Goal: Information Seeking & Learning: Learn about a topic

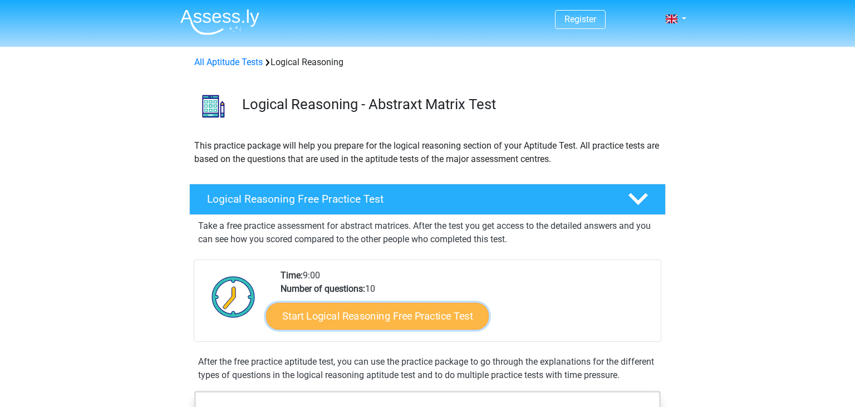
click at [413, 316] on link "Start Logical Reasoning Free Practice Test" at bounding box center [377, 315] width 223 height 27
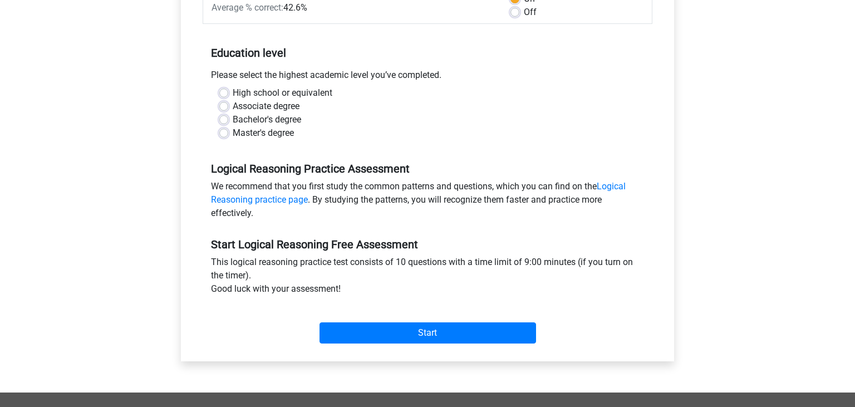
scroll to position [194, 0]
click at [265, 131] on label "Master's degree" at bounding box center [263, 132] width 61 height 13
click at [228, 131] on input "Master's degree" at bounding box center [223, 131] width 9 height 11
radio input "true"
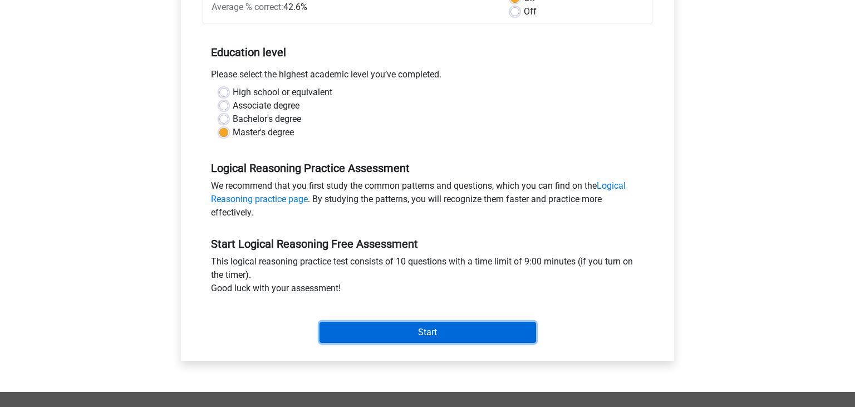
click at [404, 339] on input "Start" at bounding box center [427, 332] width 216 height 21
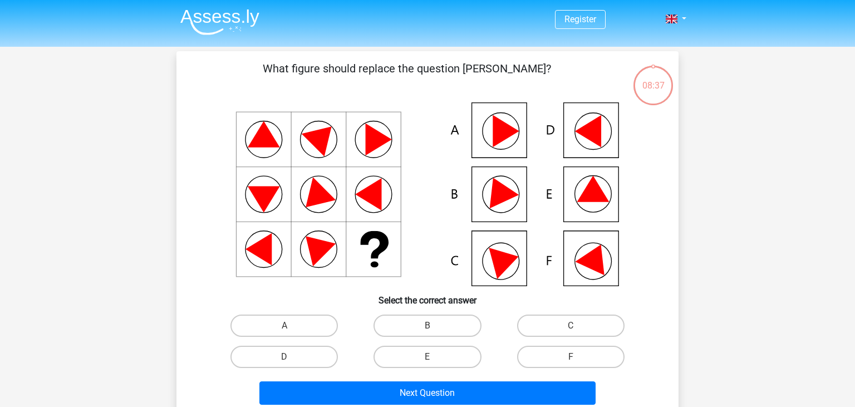
scroll to position [74, 0]
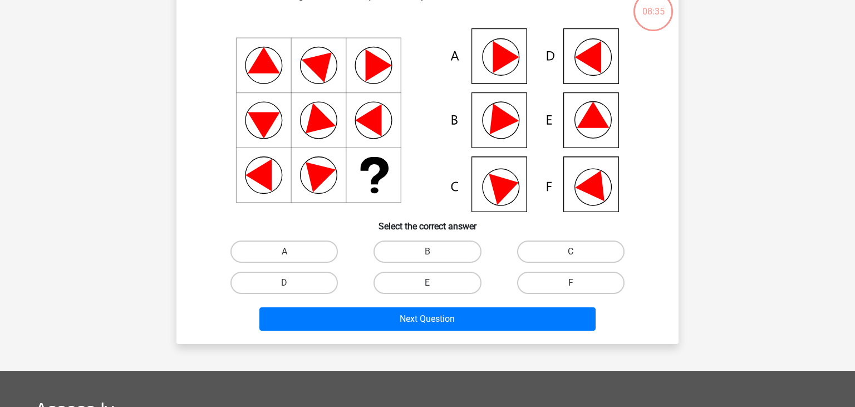
click at [435, 282] on label "E" at bounding box center [426, 283] width 107 height 22
click at [435, 283] on input "E" at bounding box center [430, 286] width 7 height 7
radio input "true"
click at [464, 281] on label "E" at bounding box center [426, 283] width 107 height 22
click at [435, 283] on input "E" at bounding box center [430, 286] width 7 height 7
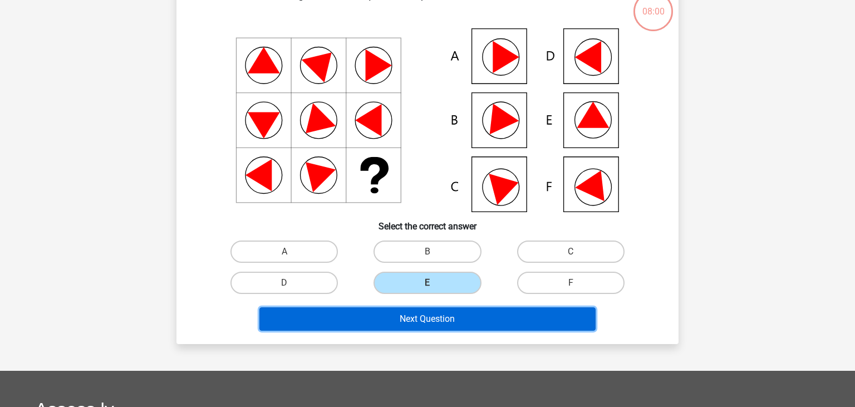
click at [442, 319] on button "Next Question" at bounding box center [427, 318] width 337 height 23
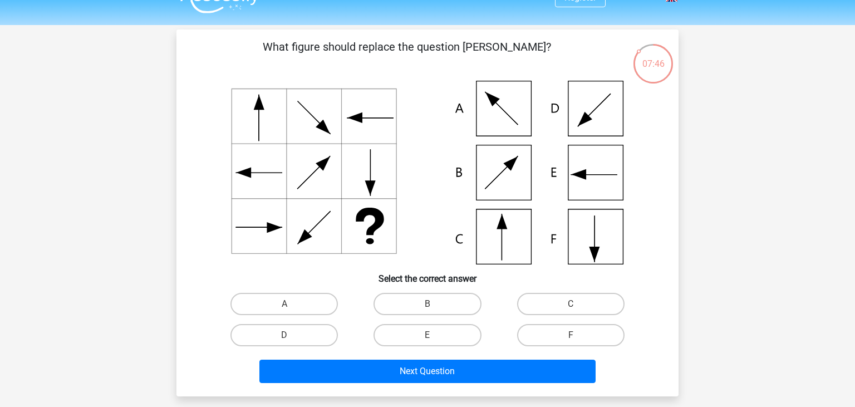
scroll to position [22, 0]
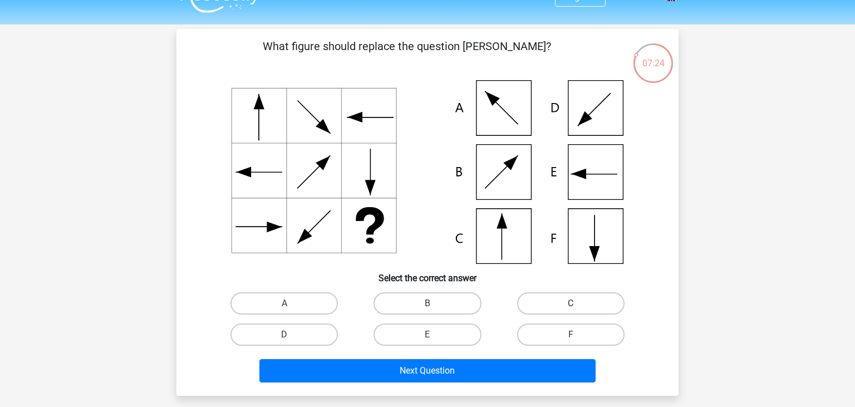
click at [555, 305] on label "C" at bounding box center [570, 303] width 107 height 22
click at [570, 305] on input "C" at bounding box center [573, 306] width 7 height 7
radio input "true"
click at [548, 358] on div "Next Question" at bounding box center [427, 368] width 466 height 37
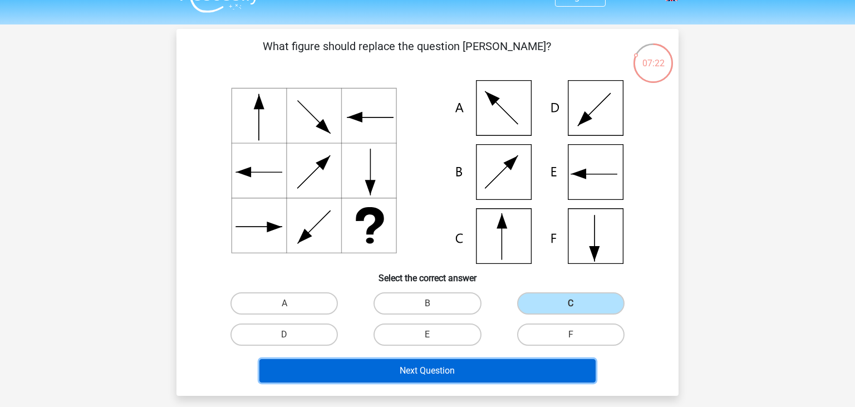
click at [528, 371] on button "Next Question" at bounding box center [427, 370] width 337 height 23
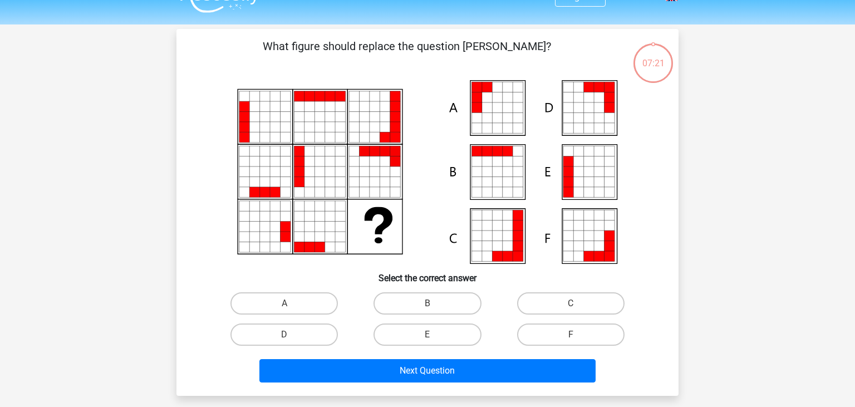
scroll to position [51, 0]
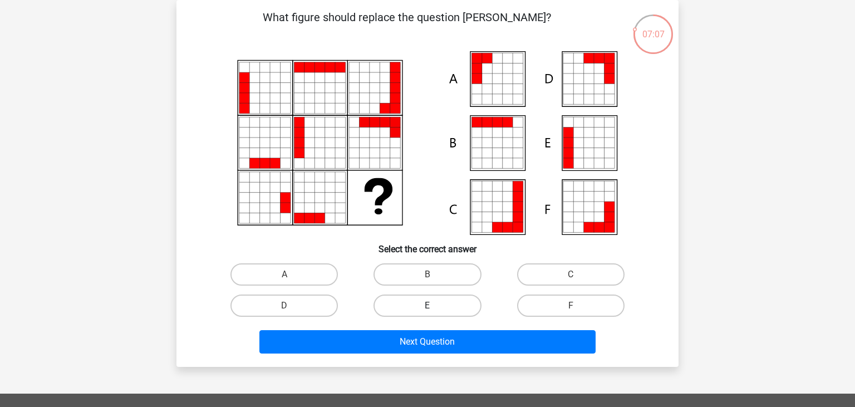
click at [439, 308] on label "E" at bounding box center [426, 305] width 107 height 22
click at [435, 308] on input "E" at bounding box center [430, 308] width 7 height 7
radio input "true"
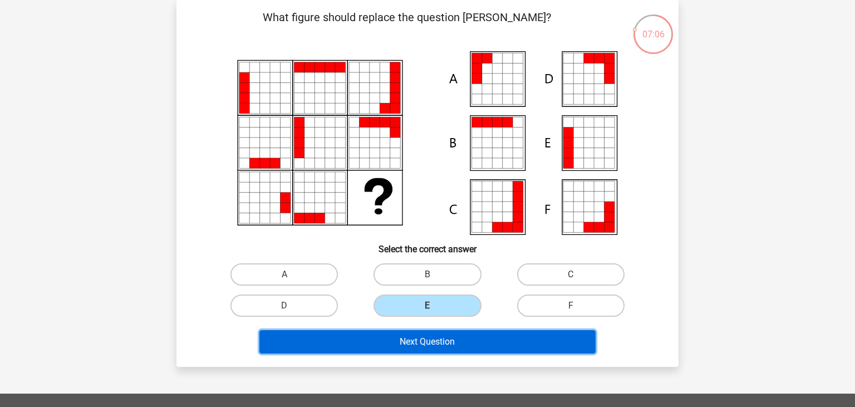
click at [444, 332] on button "Next Question" at bounding box center [427, 341] width 337 height 23
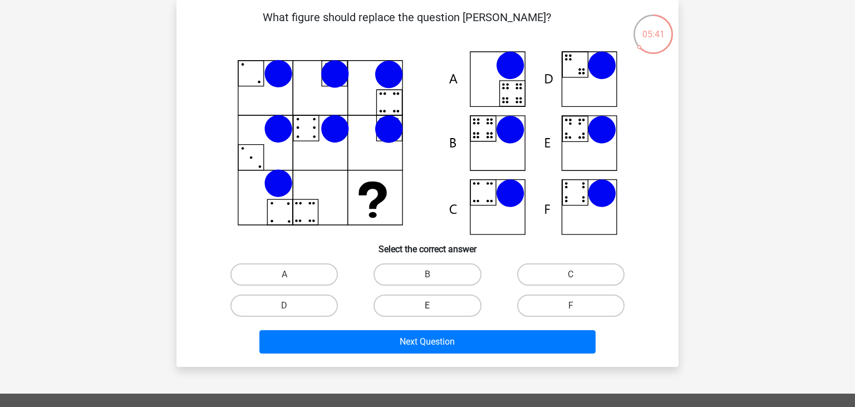
click at [418, 295] on label "E" at bounding box center [426, 305] width 107 height 22
click at [427, 305] on input "E" at bounding box center [430, 308] width 7 height 7
radio input "true"
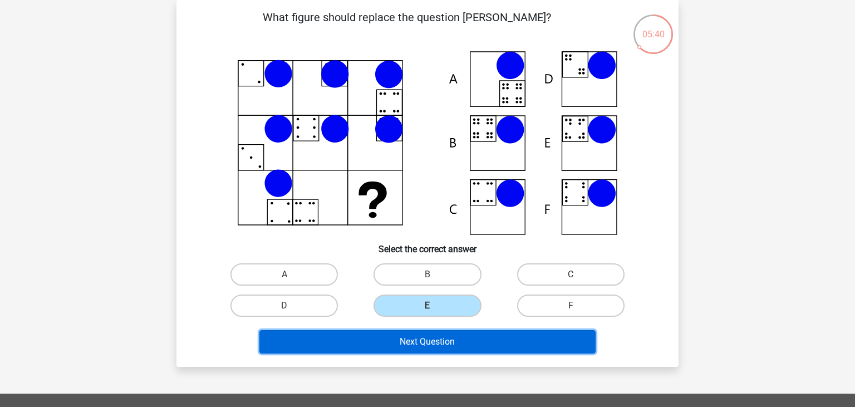
click at [444, 343] on button "Next Question" at bounding box center [427, 341] width 337 height 23
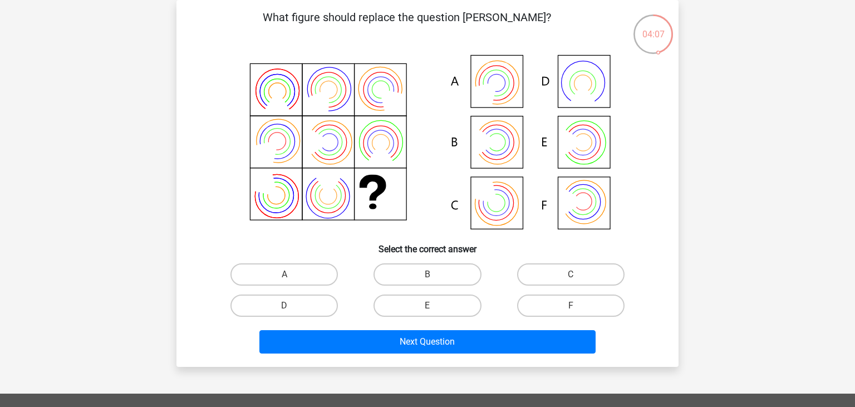
click at [435, 277] on input "B" at bounding box center [430, 277] width 7 height 7
radio input "true"
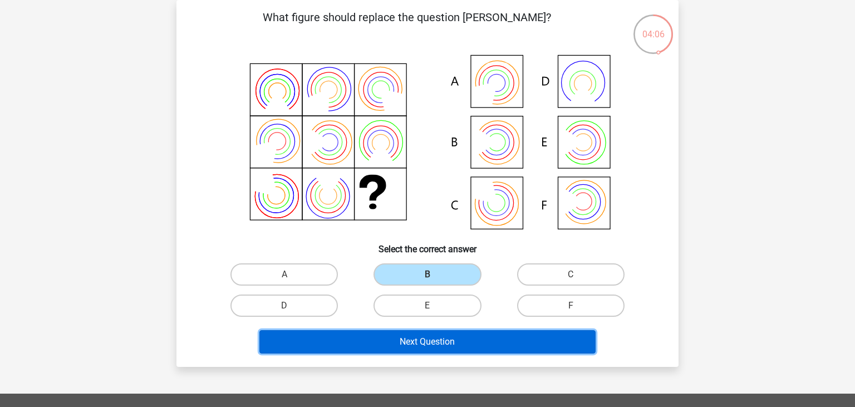
click at [438, 336] on button "Next Question" at bounding box center [427, 341] width 337 height 23
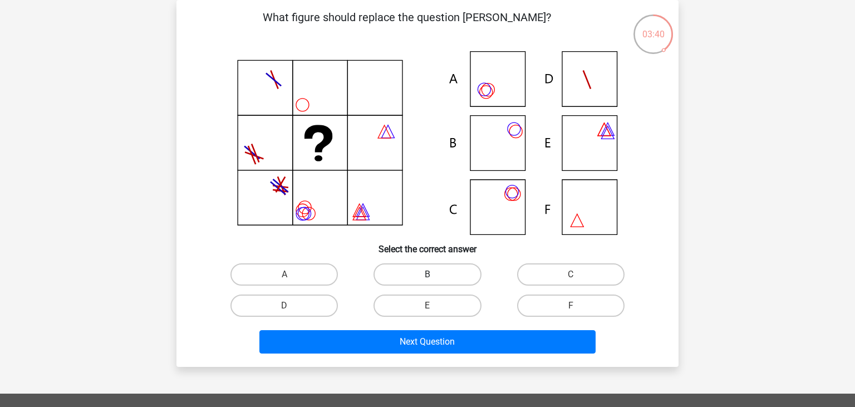
click at [439, 273] on label "B" at bounding box center [426, 274] width 107 height 22
click at [435, 274] on input "B" at bounding box center [430, 277] width 7 height 7
radio input "true"
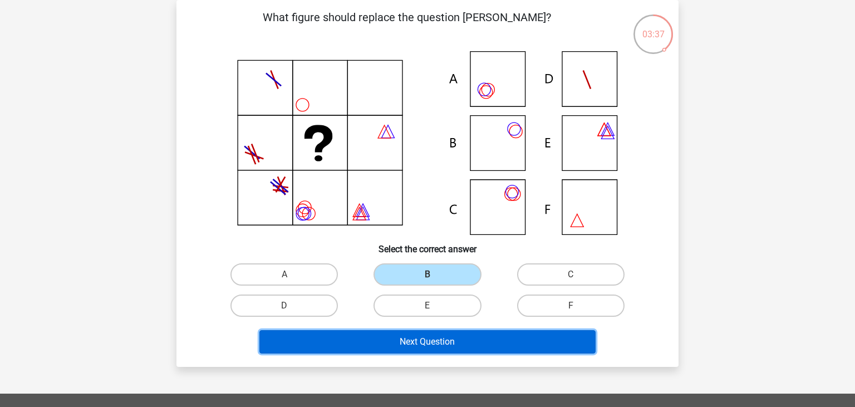
click at [480, 347] on button "Next Question" at bounding box center [427, 341] width 337 height 23
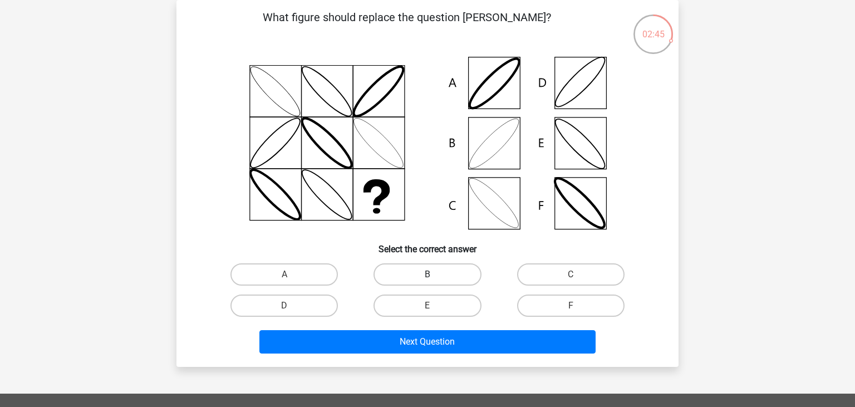
click at [445, 270] on label "B" at bounding box center [426, 274] width 107 height 22
click at [435, 274] on input "B" at bounding box center [430, 277] width 7 height 7
radio input "true"
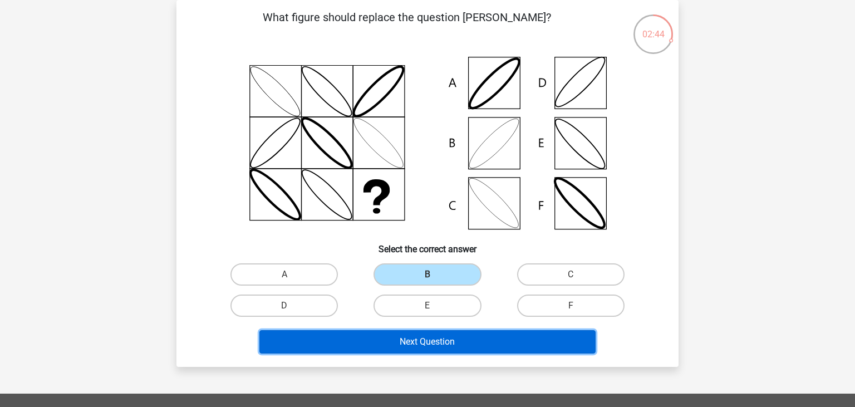
click at [468, 335] on button "Next Question" at bounding box center [427, 341] width 337 height 23
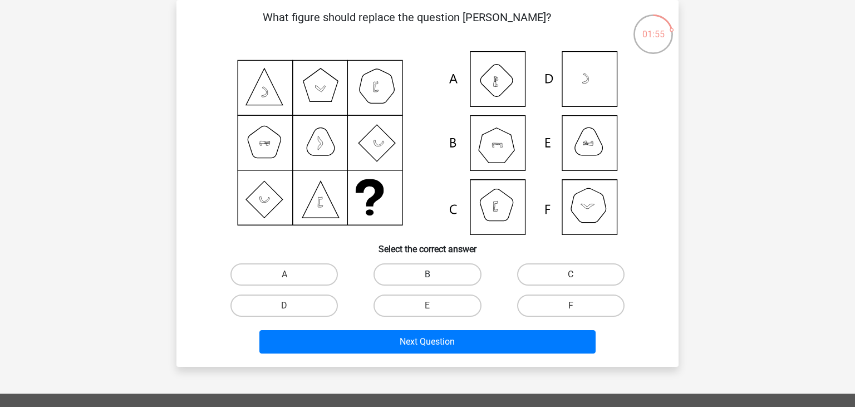
click at [467, 276] on label "B" at bounding box center [426, 274] width 107 height 22
click at [435, 276] on input "B" at bounding box center [430, 277] width 7 height 7
radio input "true"
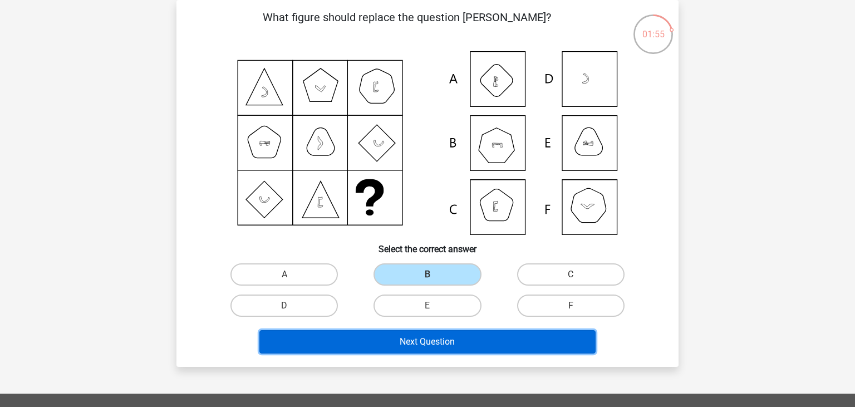
click at [504, 337] on button "Next Question" at bounding box center [427, 341] width 337 height 23
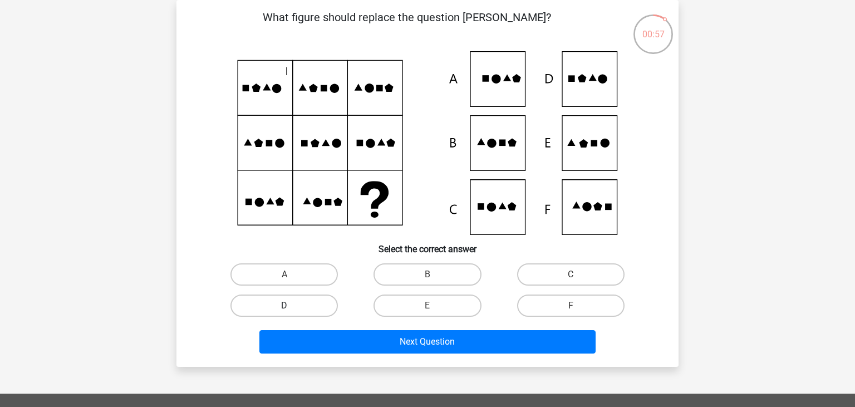
click at [321, 301] on label "D" at bounding box center [283, 305] width 107 height 22
click at [292, 305] on input "D" at bounding box center [287, 308] width 7 height 7
radio input "true"
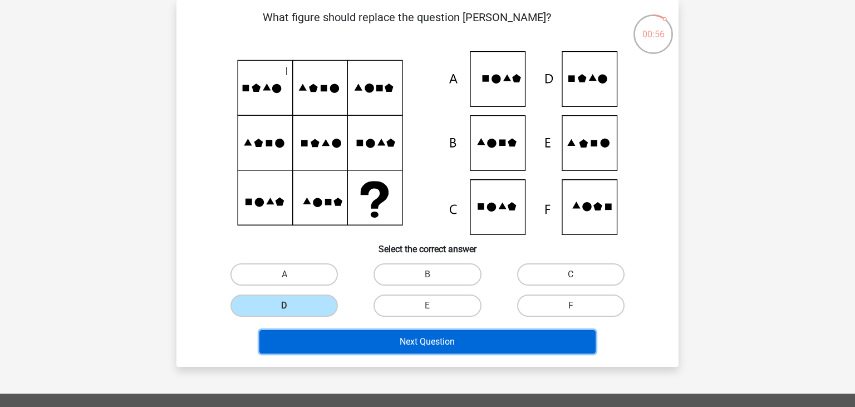
click at [362, 344] on button "Next Question" at bounding box center [427, 341] width 337 height 23
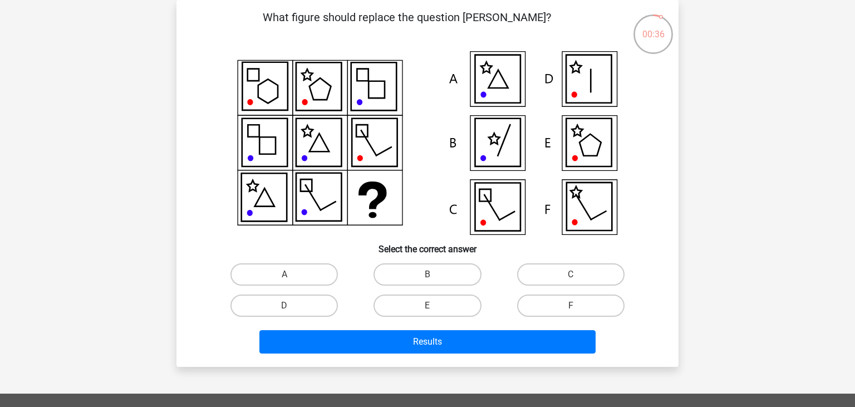
click at [503, 206] on icon at bounding box center [497, 207] width 45 height 48
click at [570, 281] on label "C" at bounding box center [570, 274] width 107 height 22
click at [570, 281] on input "C" at bounding box center [573, 277] width 7 height 7
radio input "true"
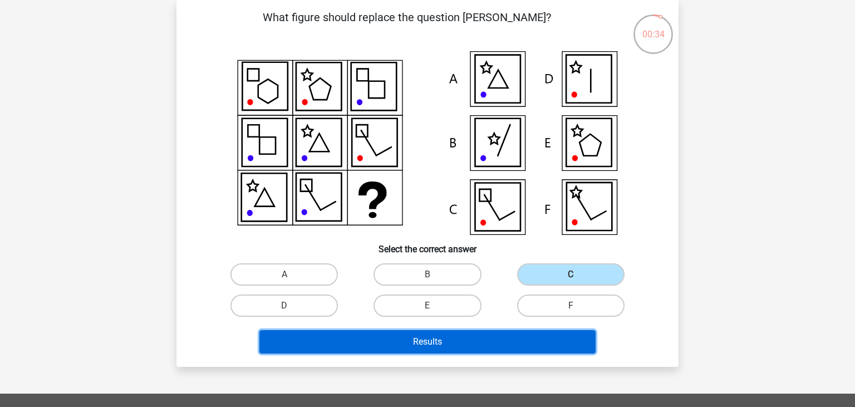
click at [534, 338] on button "Results" at bounding box center [427, 341] width 337 height 23
